Goal: Find specific page/section: Find specific page/section

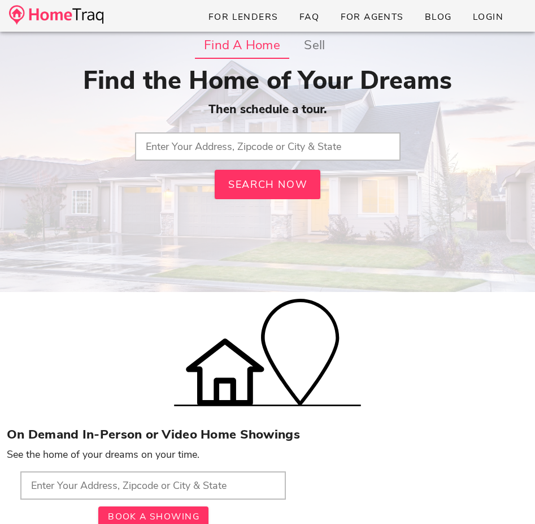
click at [80, 10] on img at bounding box center [56, 15] width 94 height 20
click at [250, 157] on input "text" at bounding box center [268, 146] width 266 height 28
type input "63333, [GEOGRAPHIC_DATA]"
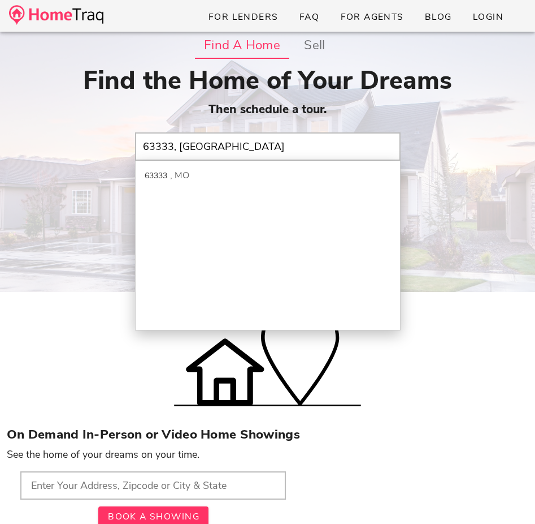
click at [217, 146] on input "63333, [GEOGRAPHIC_DATA]" at bounding box center [268, 146] width 266 height 28
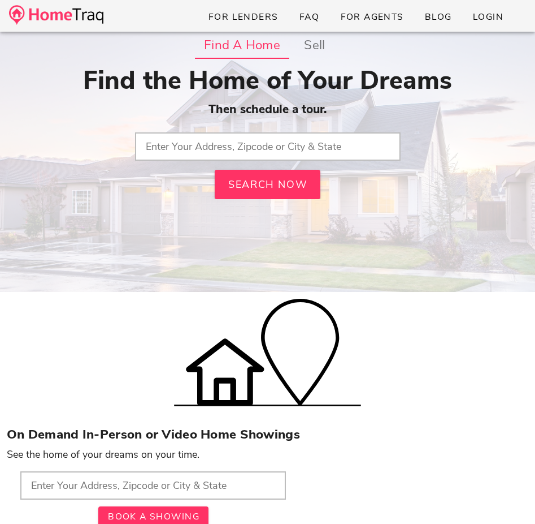
click at [217, 146] on input "text" at bounding box center [268, 146] width 266 height 28
type input "63301, [GEOGRAPHIC_DATA]"
